Goal: Task Accomplishment & Management: Complete application form

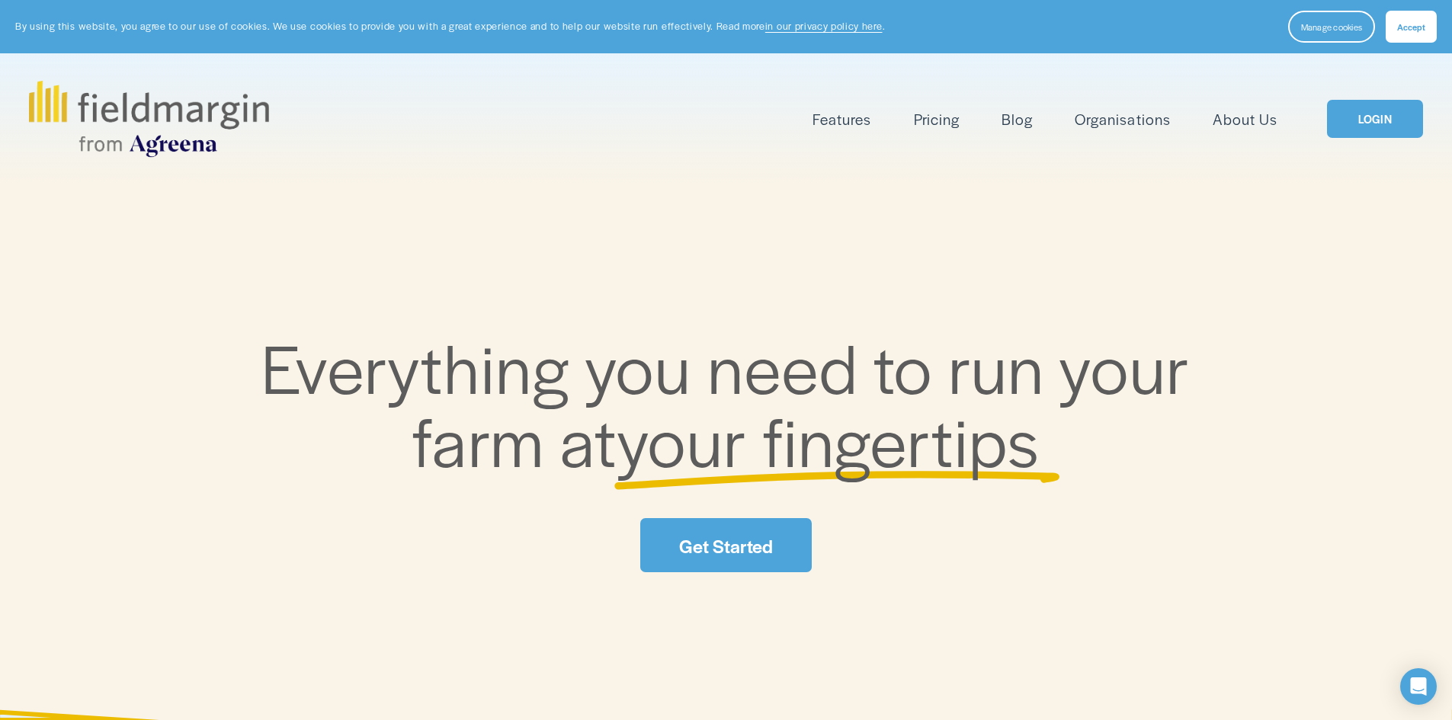
click at [1379, 123] on link "LOGIN" at bounding box center [1375, 119] width 96 height 39
click at [1393, 124] on link "LOGIN" at bounding box center [1375, 119] width 96 height 39
click at [1396, 122] on link "LOGIN" at bounding box center [1375, 119] width 96 height 39
click at [1403, 25] on span "Accept" at bounding box center [1411, 27] width 28 height 12
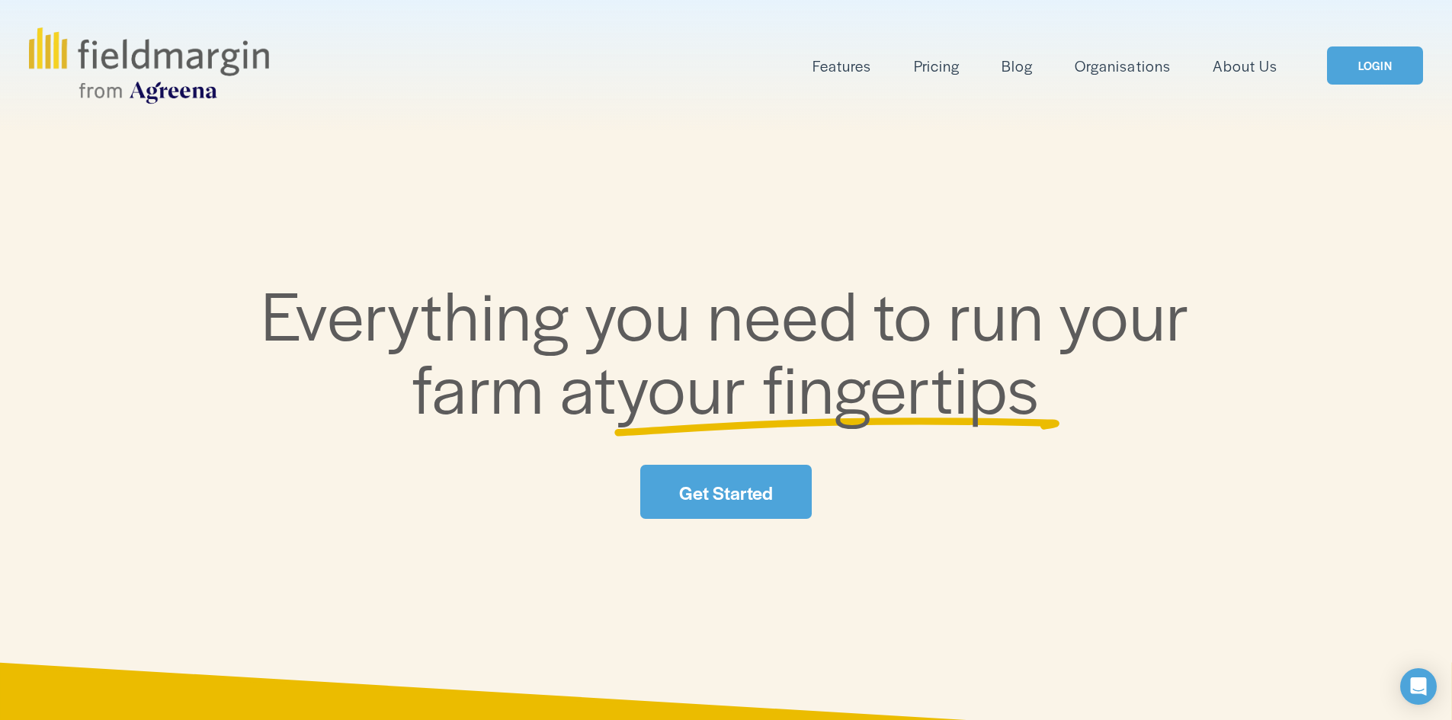
click at [1387, 76] on link "LOGIN" at bounding box center [1375, 65] width 96 height 39
click at [748, 486] on link "Get Started" at bounding box center [725, 492] width 171 height 54
